Goal: Navigation & Orientation: Find specific page/section

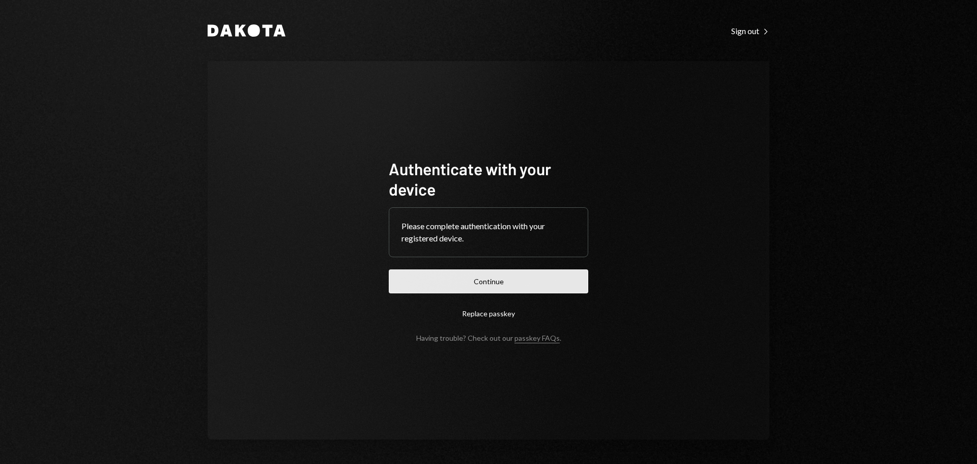
click at [469, 289] on button "Continue" at bounding box center [488, 281] width 199 height 24
click at [512, 274] on button "Continue" at bounding box center [488, 281] width 199 height 24
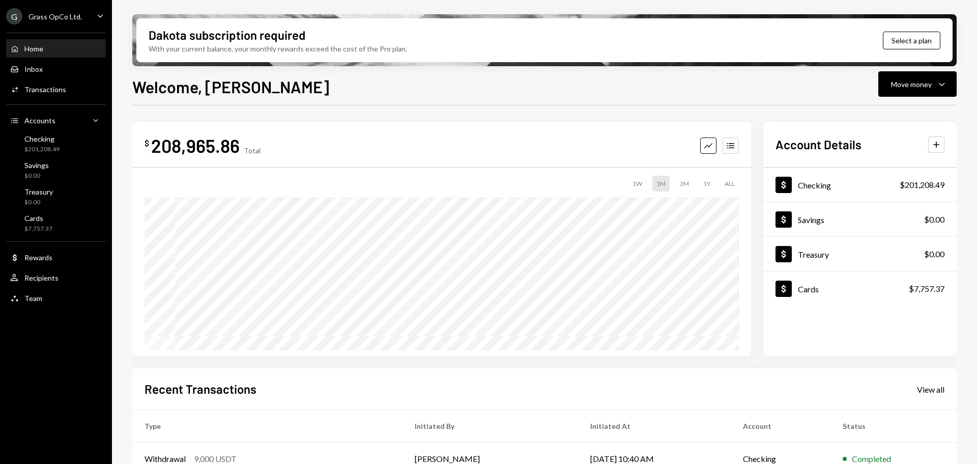
click at [59, 17] on div "Grass OpCo Ltd." at bounding box center [54, 16] width 53 height 9
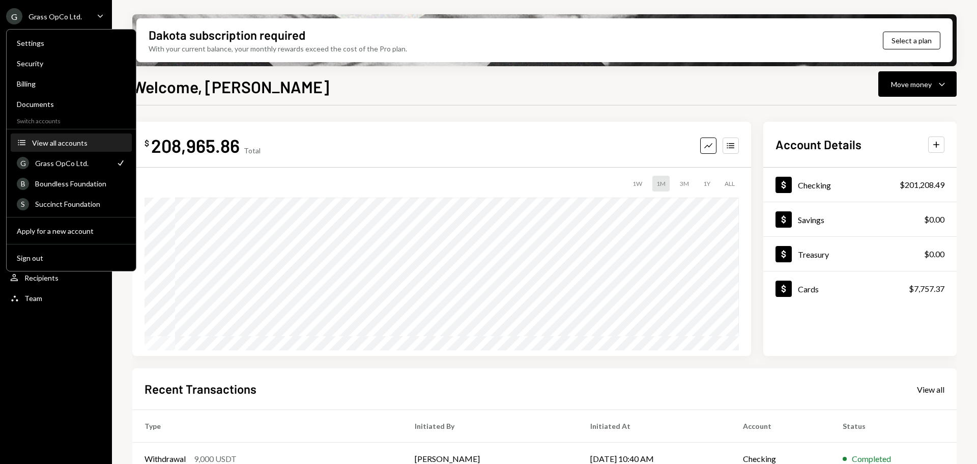
click at [70, 140] on div "View all accounts" at bounding box center [79, 142] width 94 height 9
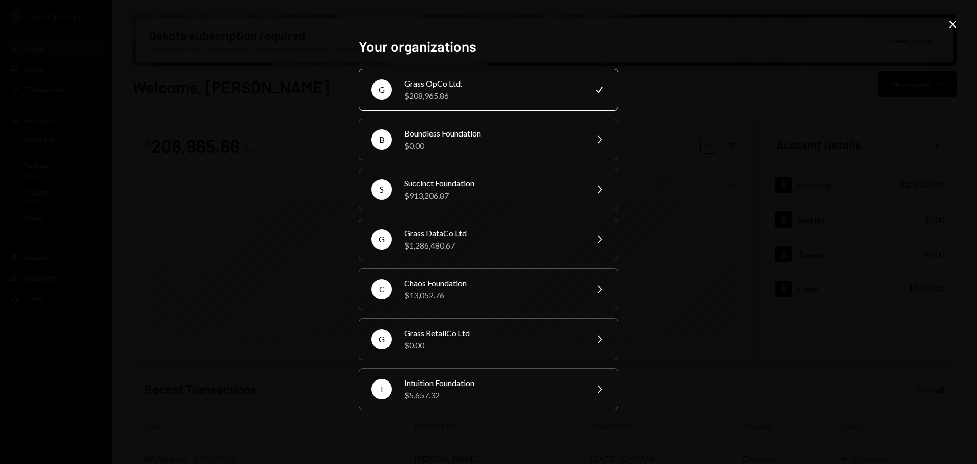
click at [437, 217] on div "G Grass OpCo Ltd. $208,965.86 Check B Boundless Foundation $0.00 Chevron Right …" at bounding box center [489, 239] width 260 height 341
click at [440, 236] on div "Grass DataCo Ltd" at bounding box center [492, 233] width 177 height 12
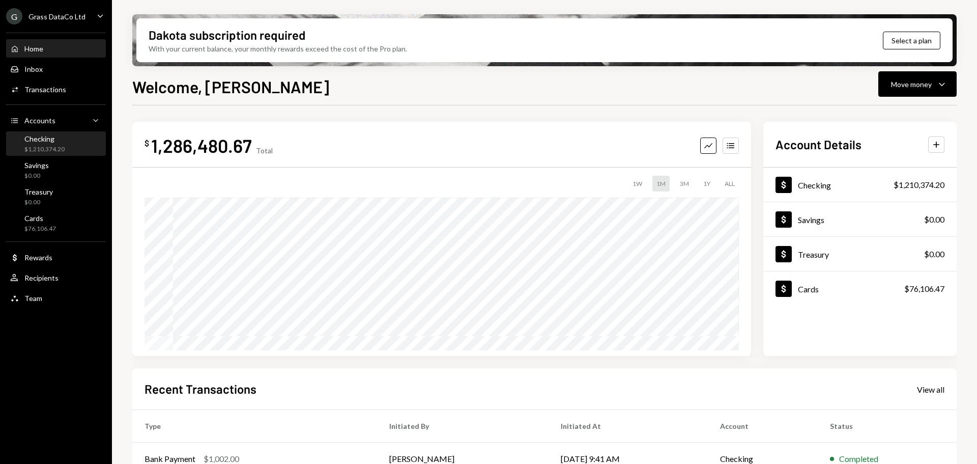
click at [49, 139] on div "Checking" at bounding box center [44, 138] width 40 height 9
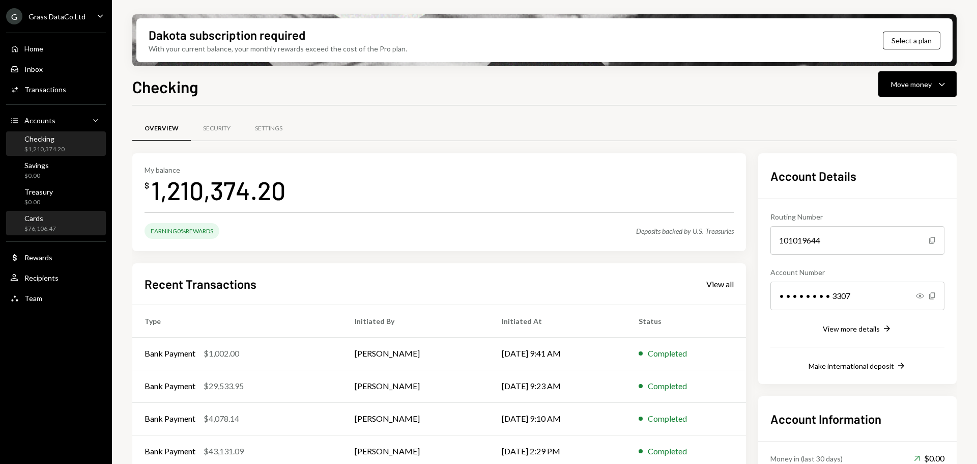
click at [71, 221] on div "Cards $76,106.47" at bounding box center [56, 223] width 92 height 19
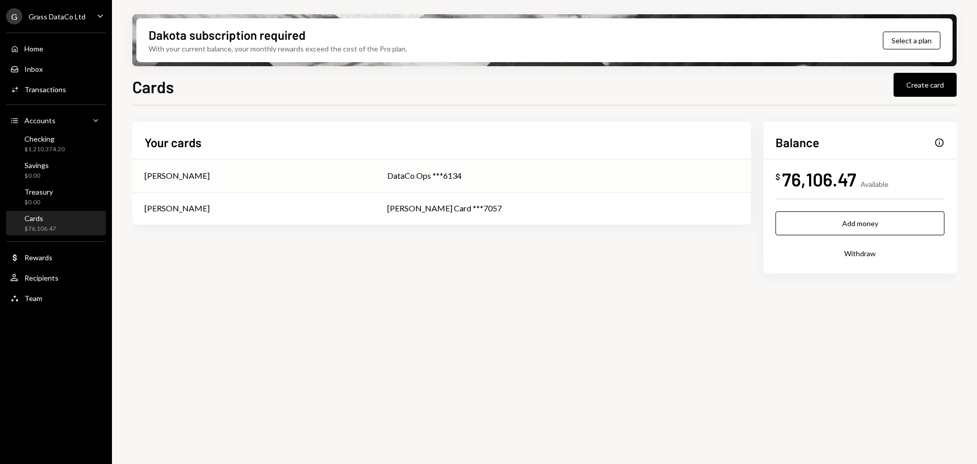
click at [340, 182] on td "Bret Shilliday" at bounding box center [253, 175] width 243 height 33
click at [82, 14] on div "Grass DataCo Ltd" at bounding box center [56, 16] width 57 height 9
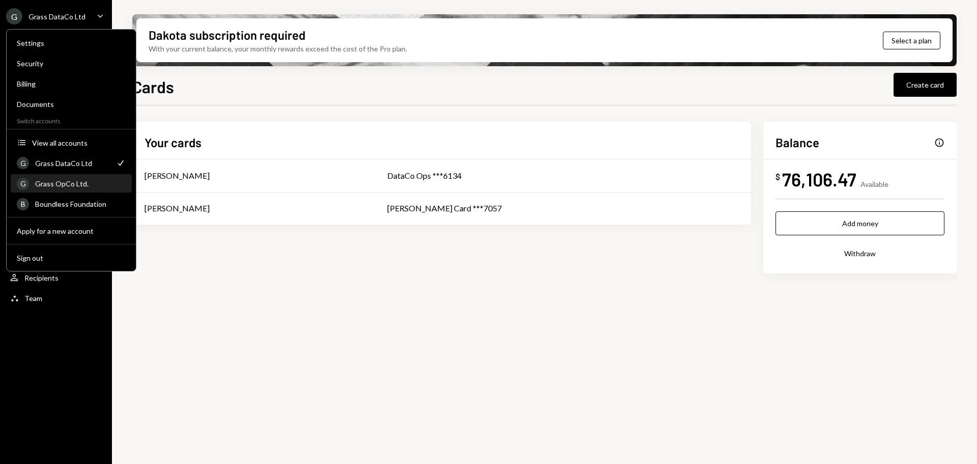
click at [79, 184] on div "Grass OpCo Ltd." at bounding box center [80, 183] width 91 height 9
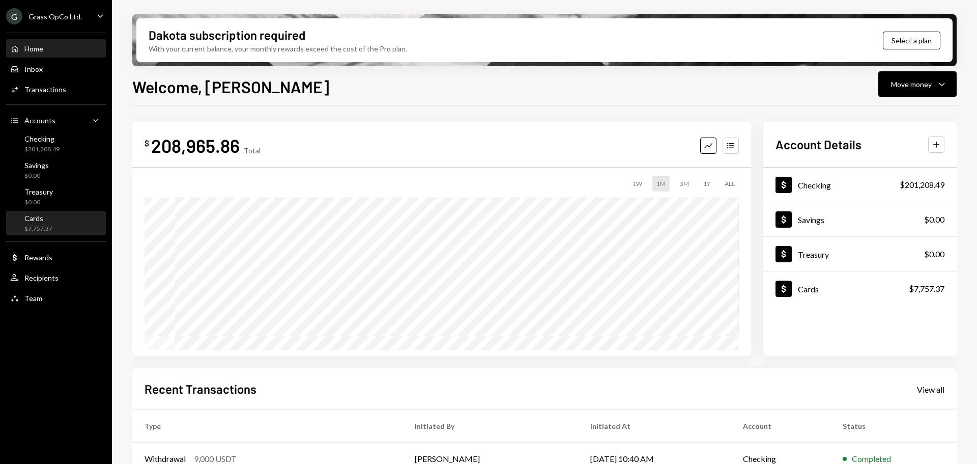
click at [42, 221] on div "Cards" at bounding box center [38, 218] width 28 height 9
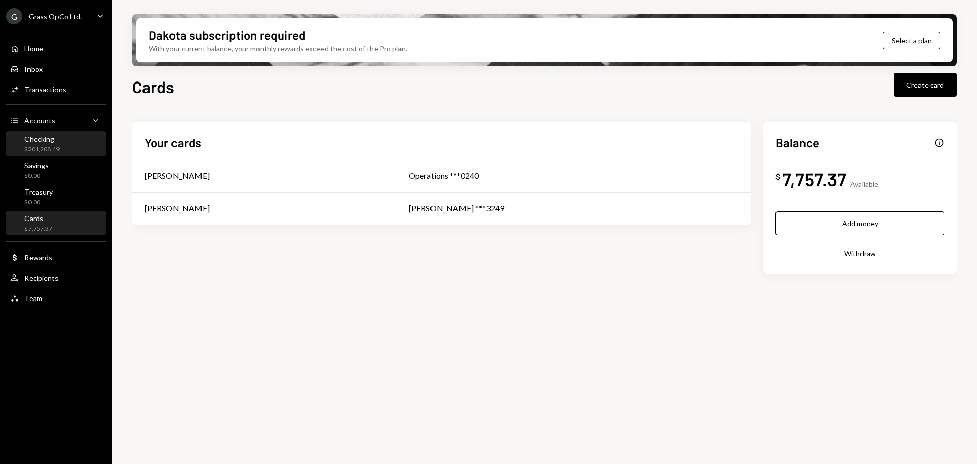
click at [51, 143] on div "Checking $201,208.49" at bounding box center [41, 143] width 35 height 19
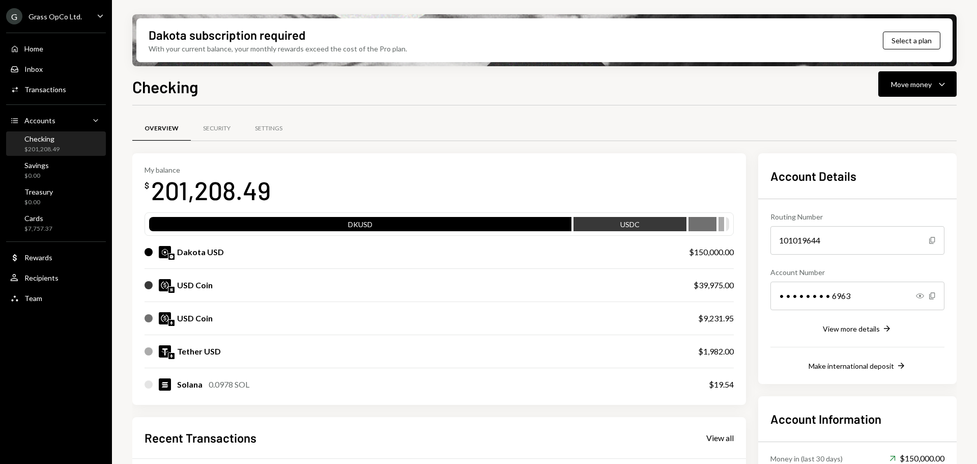
click at [69, 8] on ul "G Grass OpCo Ltd. Caret Down Home Home Inbox Inbox Activities Transactions Acco…" at bounding box center [56, 154] width 112 height 309
click at [72, 14] on div "Grass OpCo Ltd." at bounding box center [54, 16] width 53 height 9
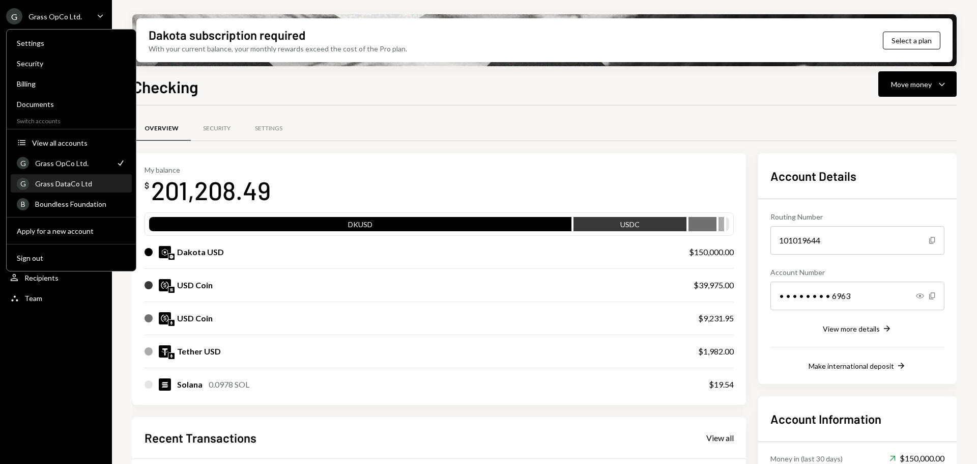
click at [67, 185] on div "Grass DataCo Ltd" at bounding box center [80, 183] width 91 height 9
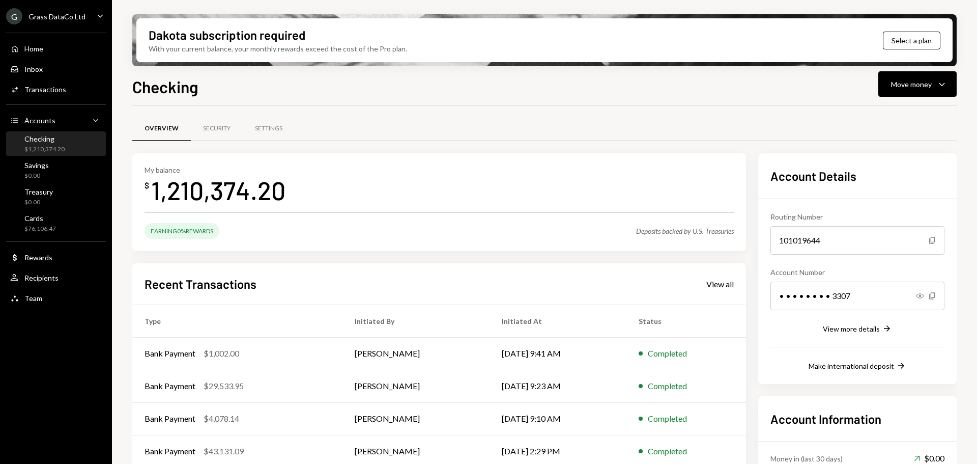
click at [42, 221] on div "Cards" at bounding box center [40, 218] width 32 height 9
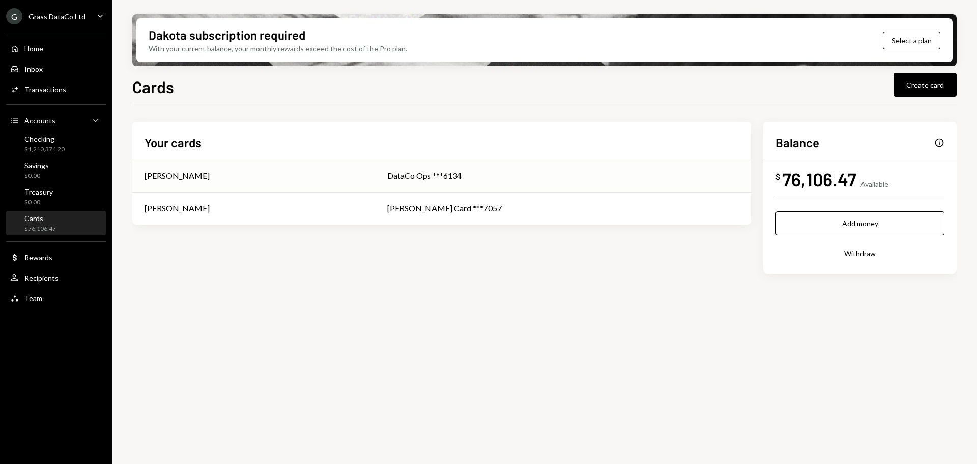
click at [532, 175] on div "DataCo Ops ***6134" at bounding box center [563, 175] width 352 height 12
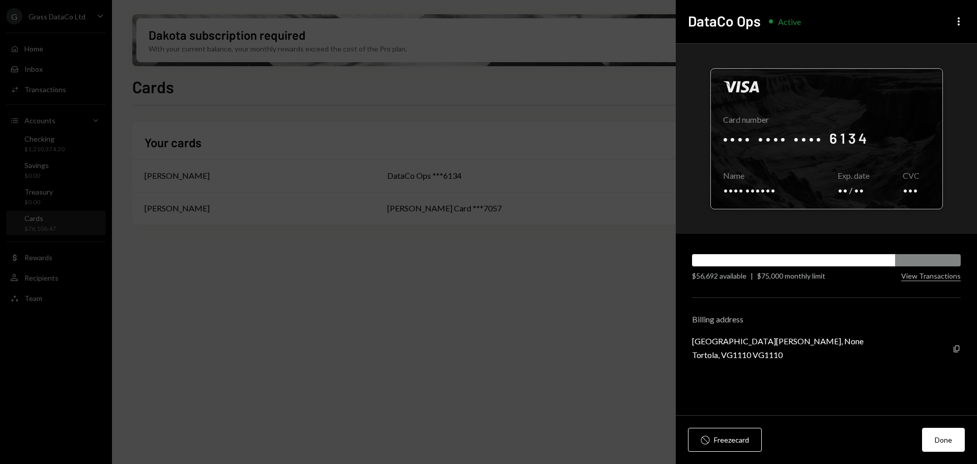
click at [748, 191] on div at bounding box center [827, 139] width 232 height 140
